Goal: Task Accomplishment & Management: Manage account settings

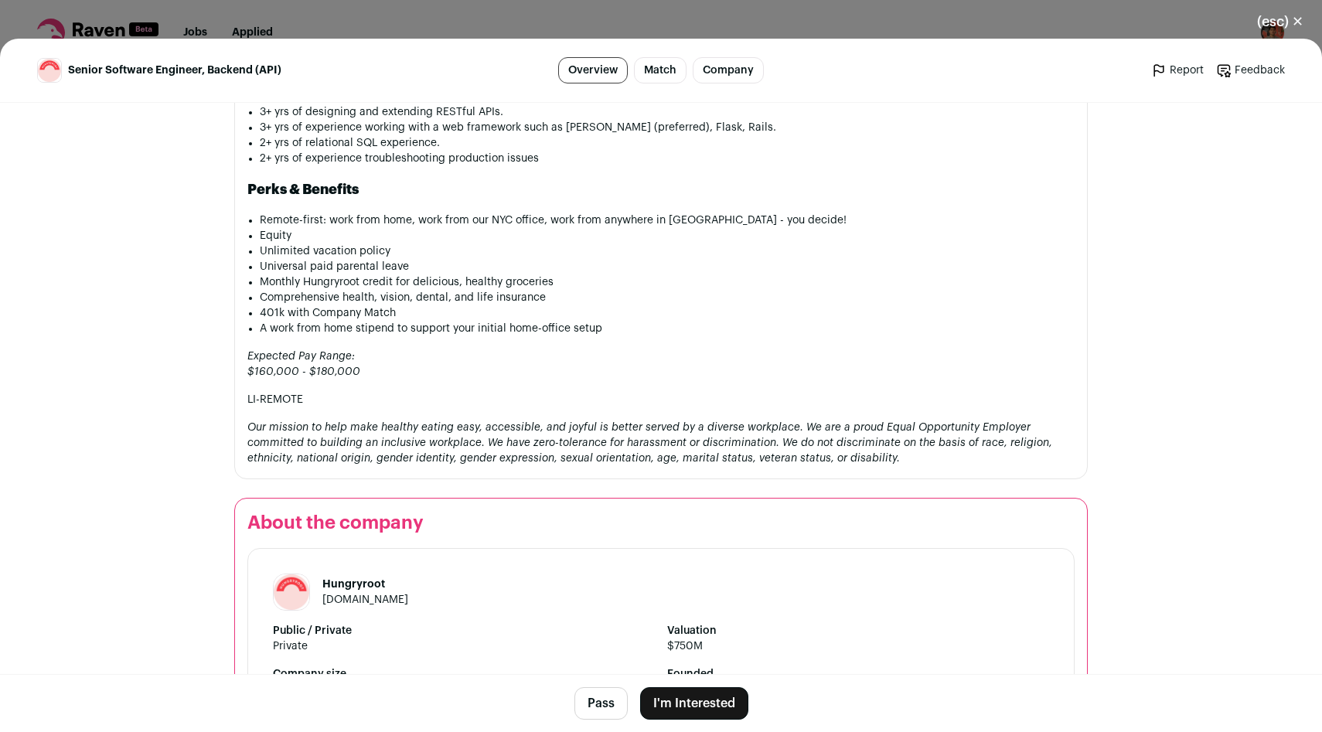
scroll to position [1451, 0]
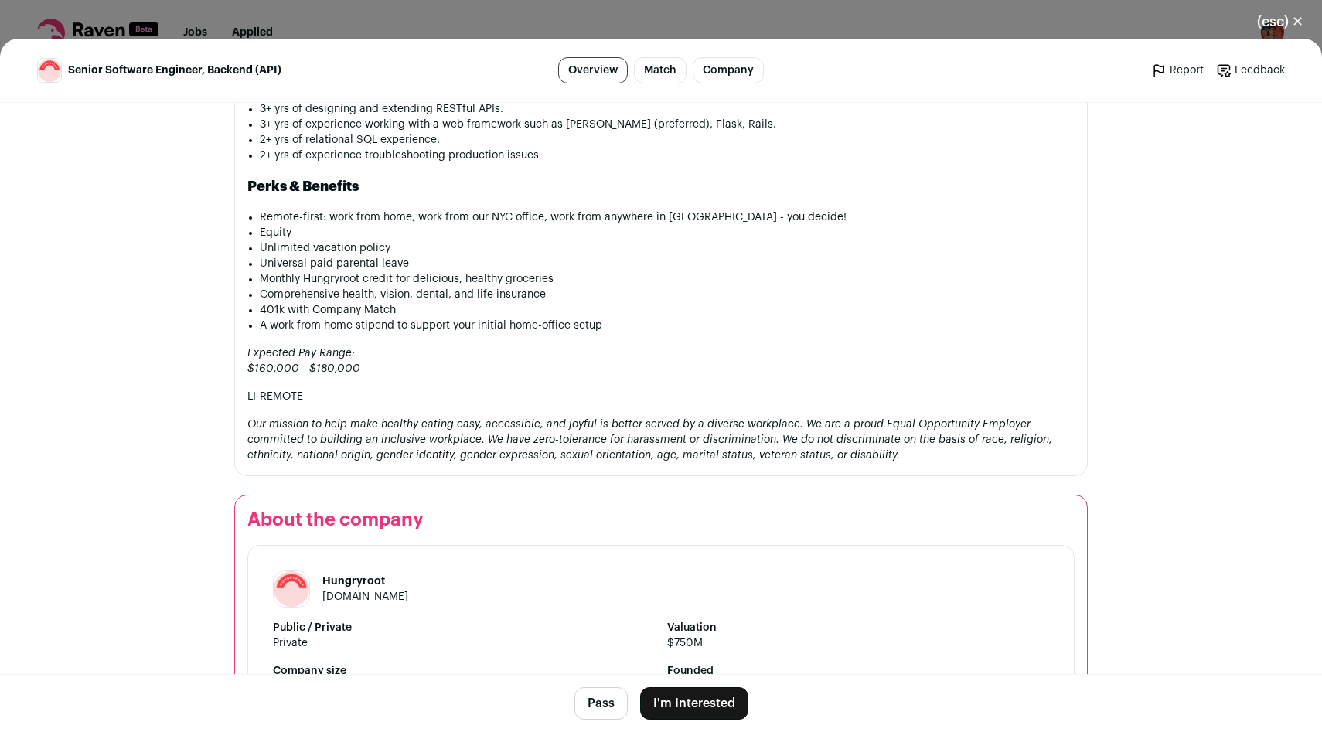
click at [508, 64] on div "Senior Software Engineer, Backend (API) Overview Match Company Report Feedback …" at bounding box center [661, 70] width 1248 height 26
click at [1269, 22] on button "(esc) ✕" at bounding box center [1279, 22] width 83 height 34
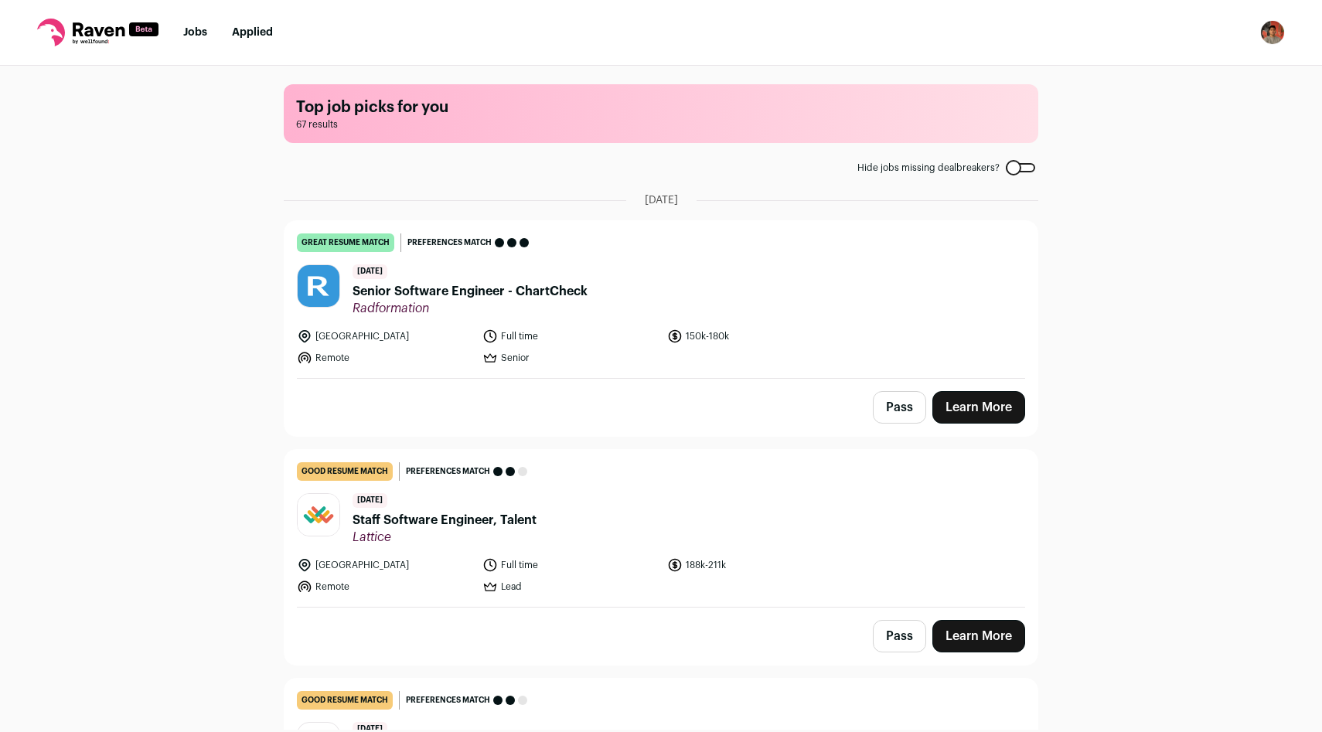
click at [1084, 364] on div "Top job picks for you 67 results Hide jobs missing dealbreakers? [DATE] great r…" at bounding box center [661, 398] width 1322 height 664
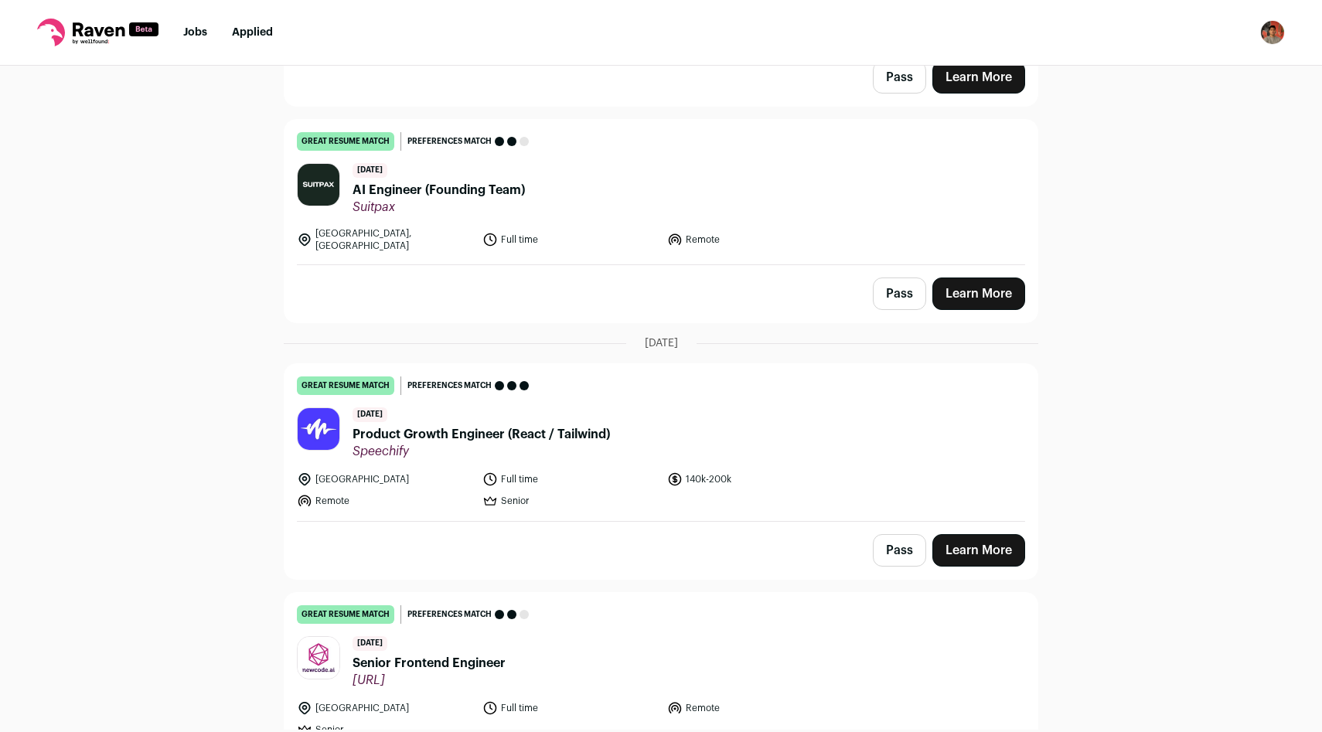
scroll to position [3507, 0]
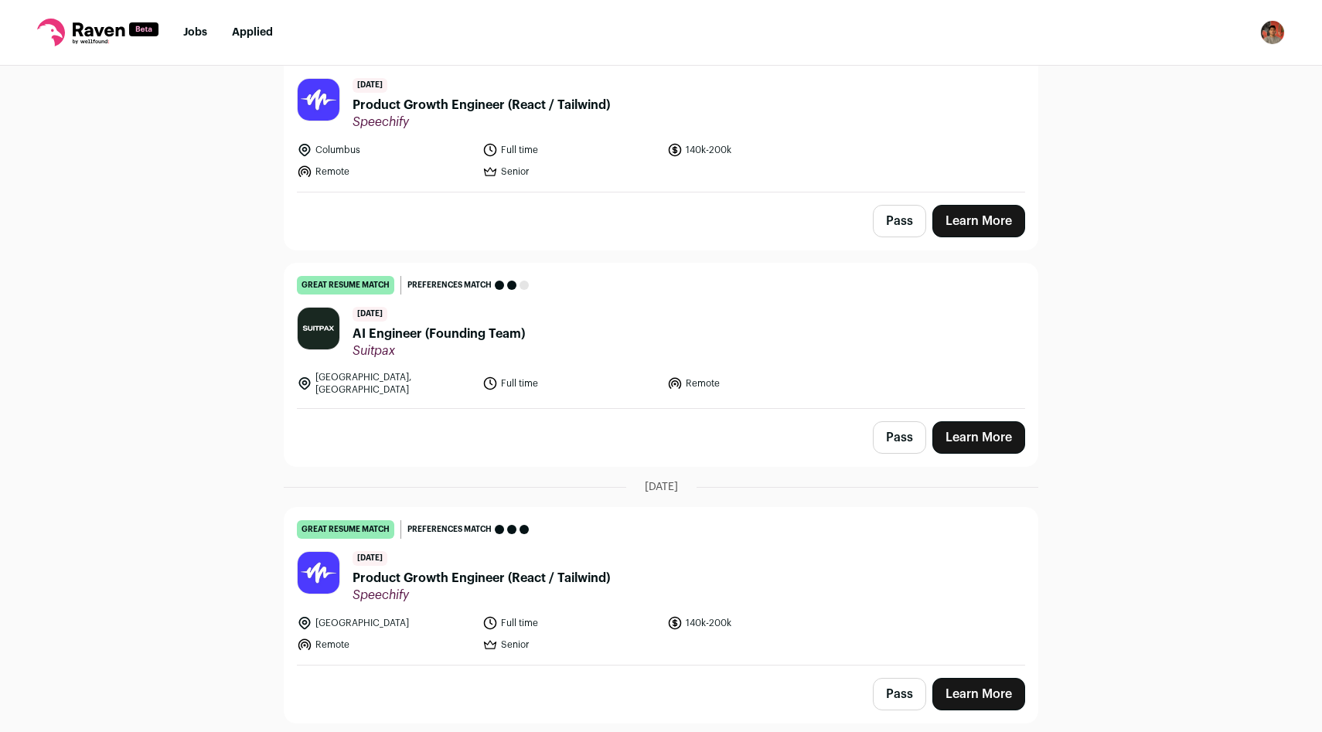
click at [909, 422] on button "Pass" at bounding box center [899, 437] width 53 height 32
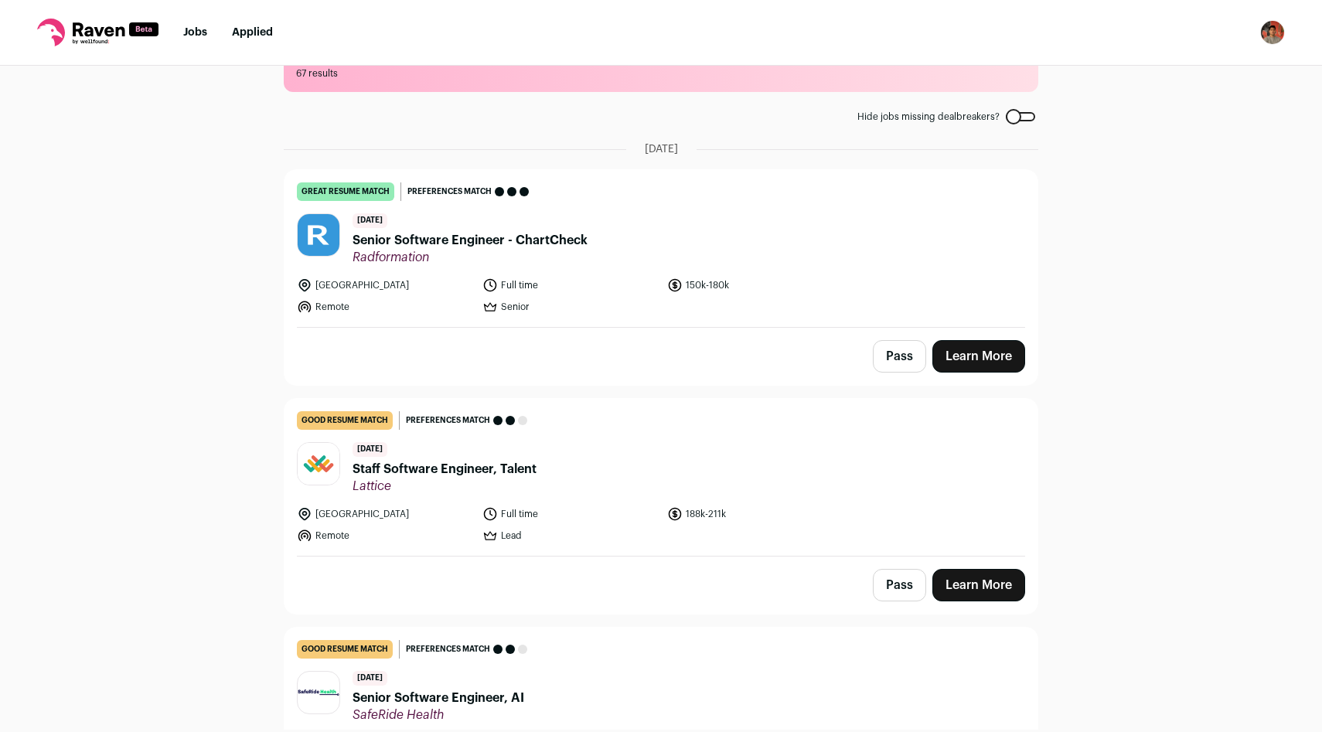
scroll to position [144, 0]
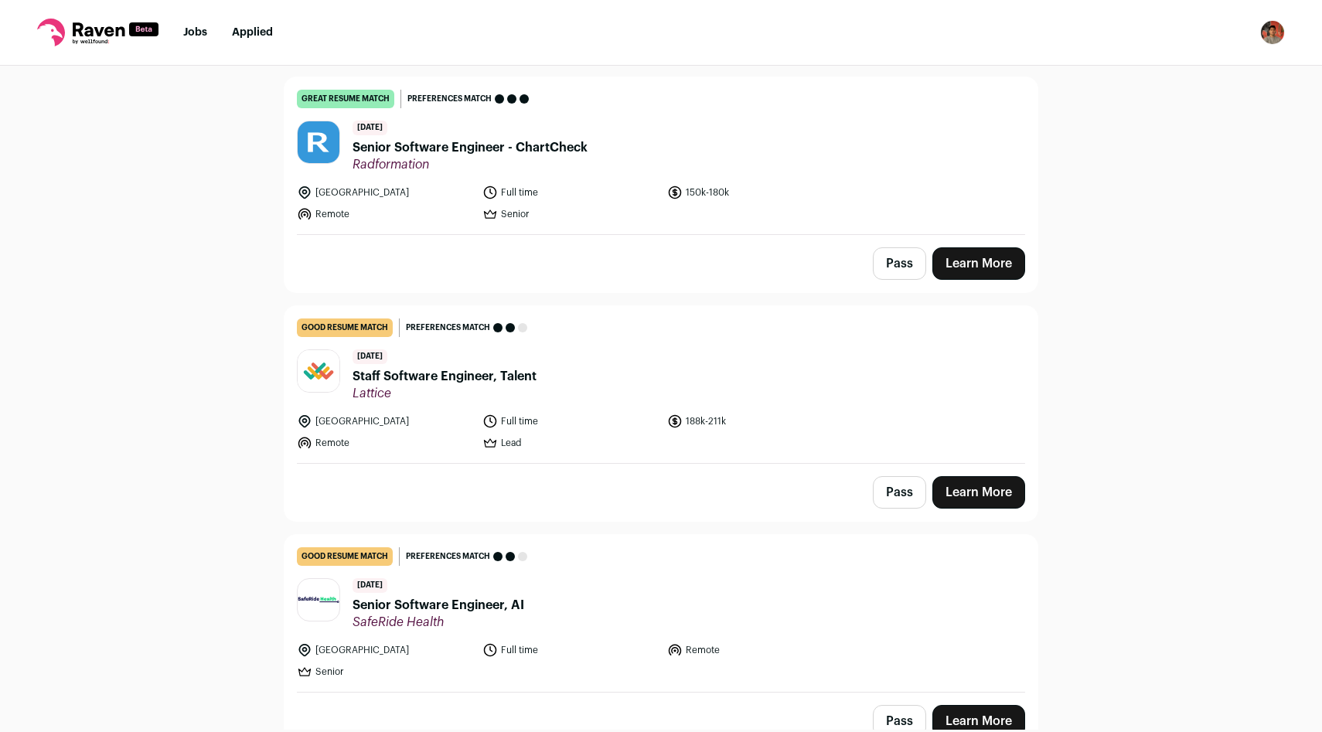
click at [906, 491] on button "Pass" at bounding box center [899, 492] width 53 height 32
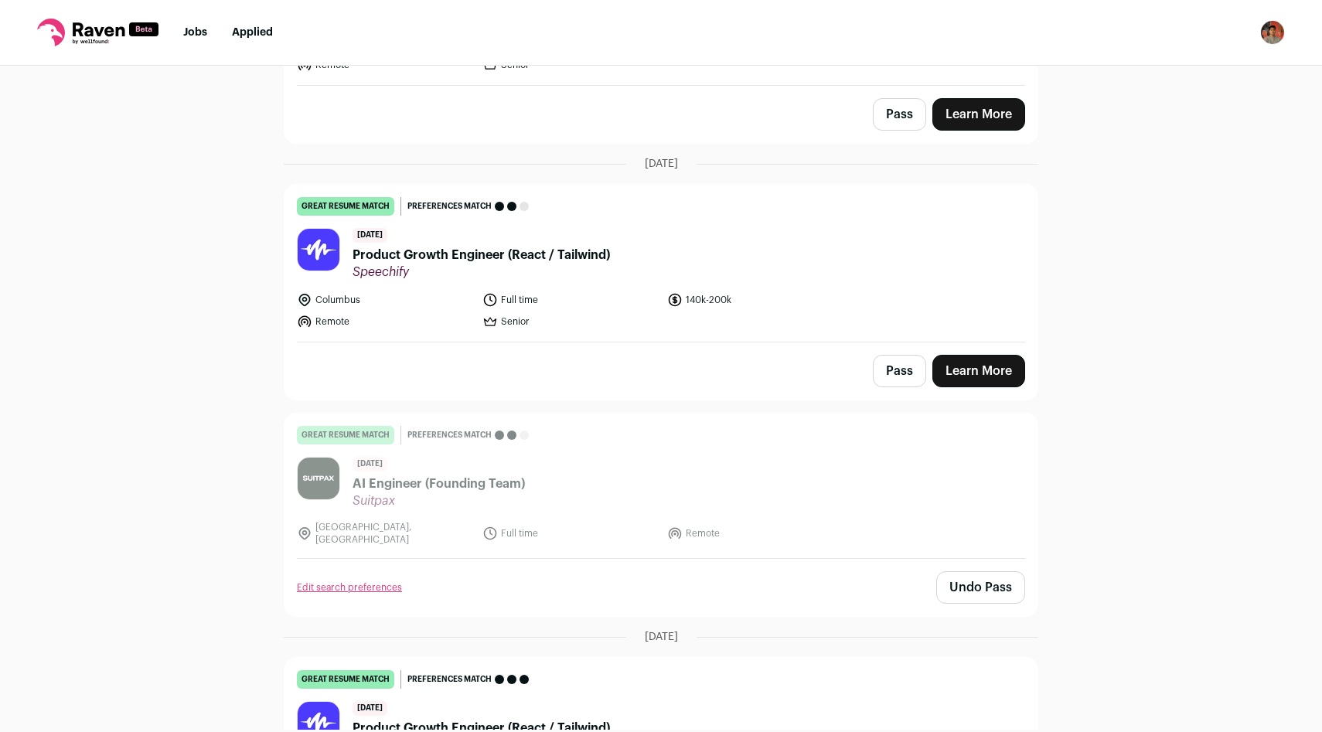
scroll to position [3509, 0]
